Goal: Entertainment & Leisure: Browse casually

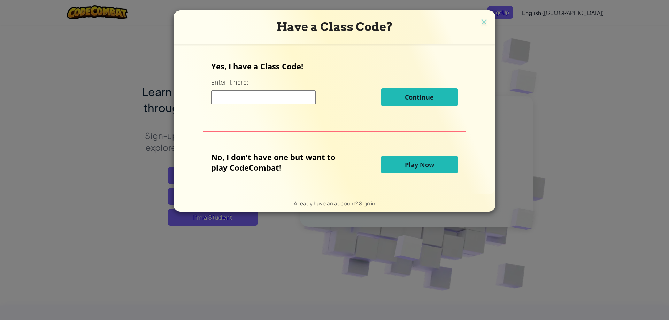
click at [421, 165] on span "Play Now" at bounding box center [419, 165] width 29 height 8
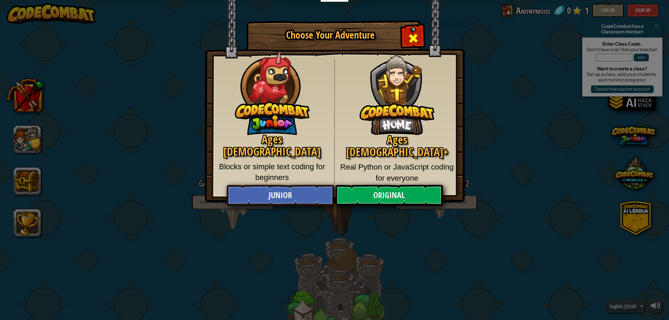
click at [417, 40] on span "Close modal" at bounding box center [413, 38] width 11 height 11
